Goal: Information Seeking & Learning: Find specific fact

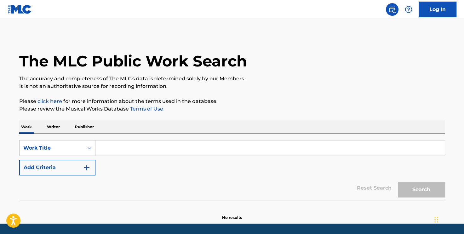
click at [128, 151] on input "Search Form" at bounding box center [269, 147] width 349 height 15
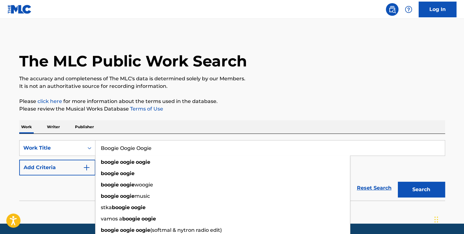
type input "Boogie Oogie Oogie"
click at [397, 182] on button "Search" at bounding box center [420, 190] width 47 height 16
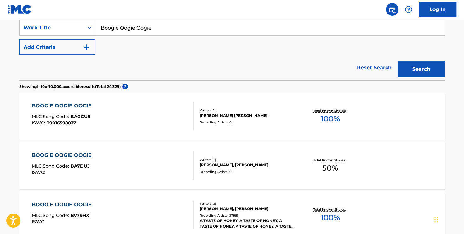
scroll to position [94, 0]
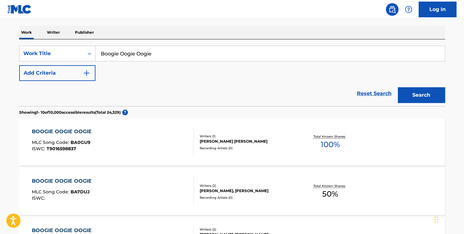
click at [56, 82] on div "Reset Search Search" at bounding box center [231, 93] width 425 height 25
click at [67, 70] on button "Add Criteria" at bounding box center [57, 73] width 76 height 16
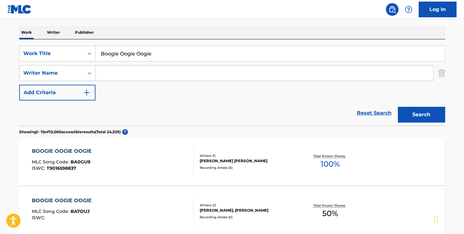
click at [125, 67] on input "Search Form" at bounding box center [263, 72] width 337 height 15
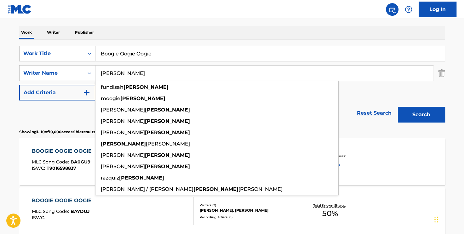
type input "[PERSON_NAME]"
click at [397, 107] on button "Search" at bounding box center [420, 115] width 47 height 16
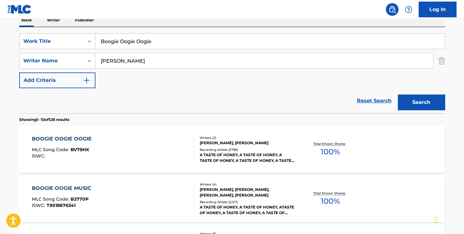
scroll to position [126, 0]
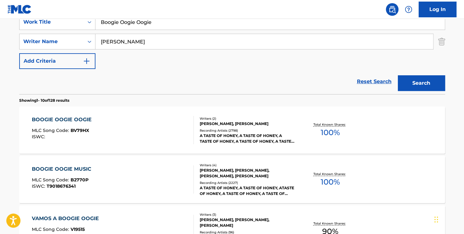
click at [70, 123] on div "BOOGIE OOGIE OOGIE" at bounding box center [63, 120] width 63 height 8
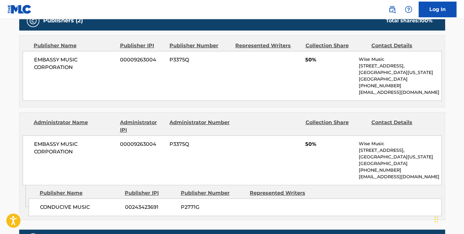
scroll to position [295, 0]
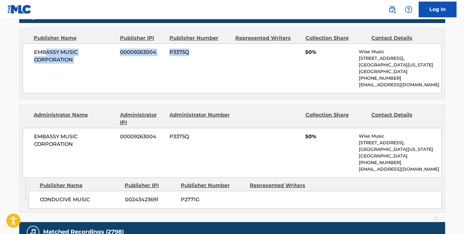
drag, startPoint x: 46, startPoint y: 50, endPoint x: 201, endPoint y: 56, distance: 155.6
click at [201, 56] on div "EMBASSY MUSIC CORPORATION 00009263004 P3375Q 50% Wise Music [STREET_ADDRESS][US…" at bounding box center [232, 68] width 419 height 50
drag, startPoint x: 162, startPoint y: 45, endPoint x: 244, endPoint y: 97, distance: 97.0
click at [244, 97] on div "Publisher Name Publisher IPI Publisher Number Represented Writers Collection Sh…" at bounding box center [232, 63] width 425 height 71
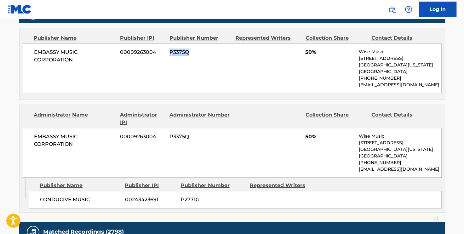
click at [244, 97] on div "Publisher Name Publisher IPI Publisher Number Represented Writers Collection Sh…" at bounding box center [232, 63] width 425 height 71
